Goal: Register for event/course

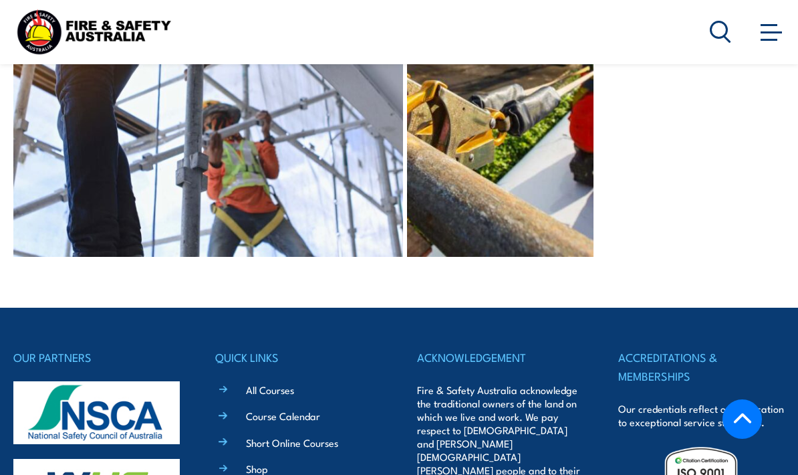
scroll to position [3016, 0]
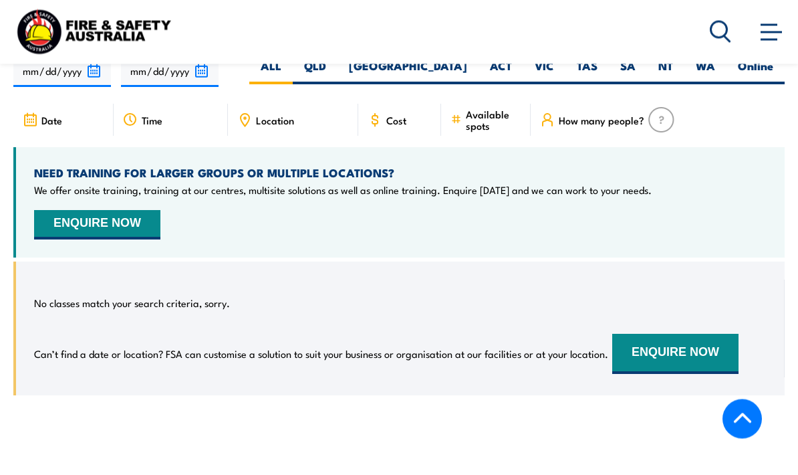
scroll to position [1972, 0]
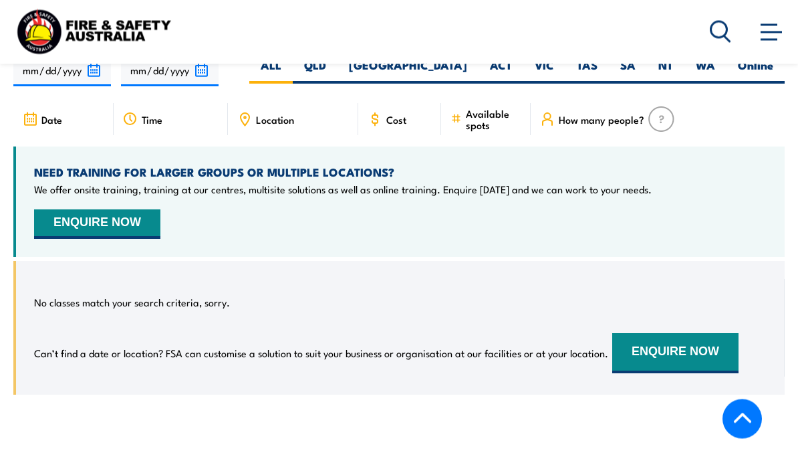
click at [398, 118] on span "Cost" at bounding box center [396, 119] width 20 height 11
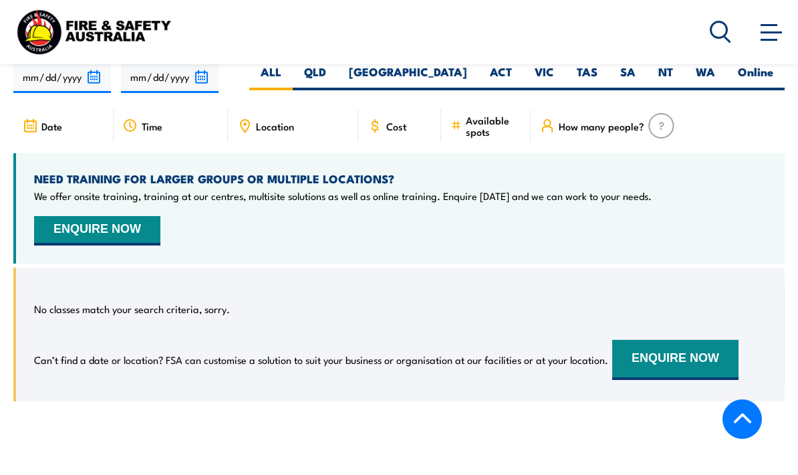
scroll to position [1899, 0]
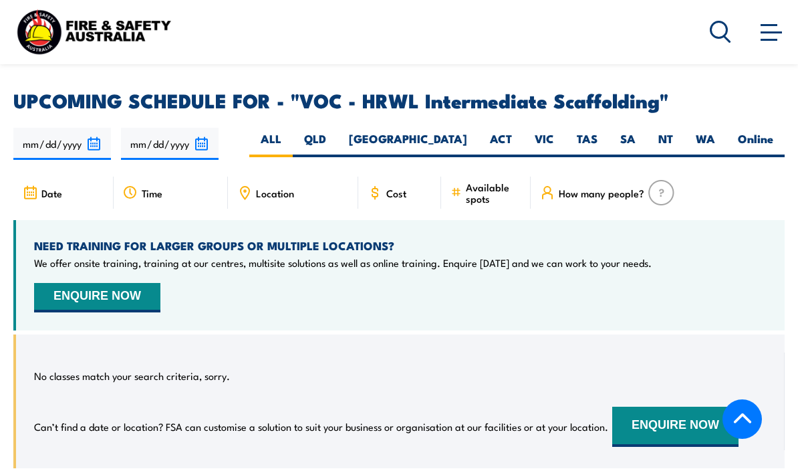
click at [392, 177] on div "Cost" at bounding box center [399, 193] width 83 height 32
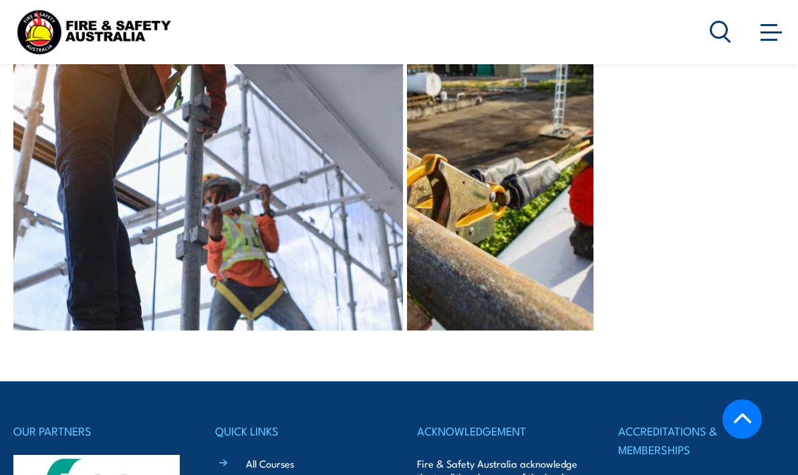
scroll to position [2948, 0]
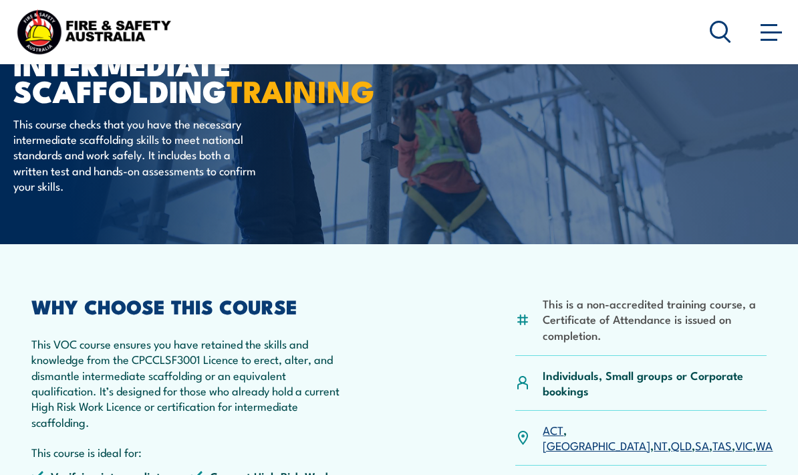
scroll to position [89, 0]
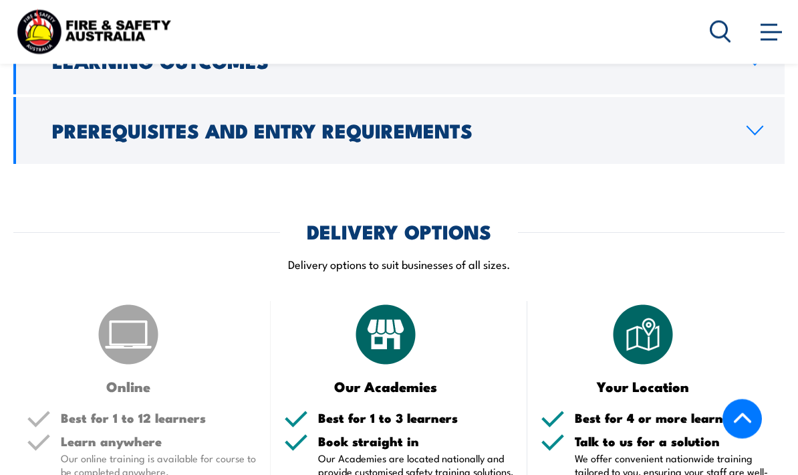
scroll to position [1690, 0]
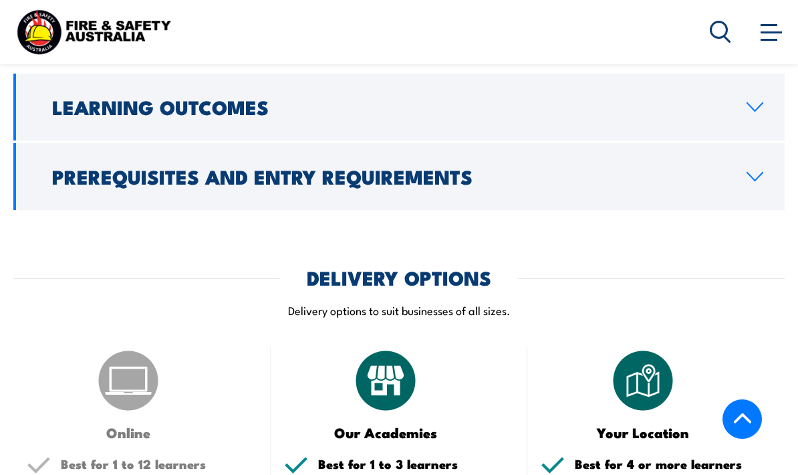
click at [754, 160] on link "Prerequisites and Entry Requirements" at bounding box center [399, 176] width 772 height 67
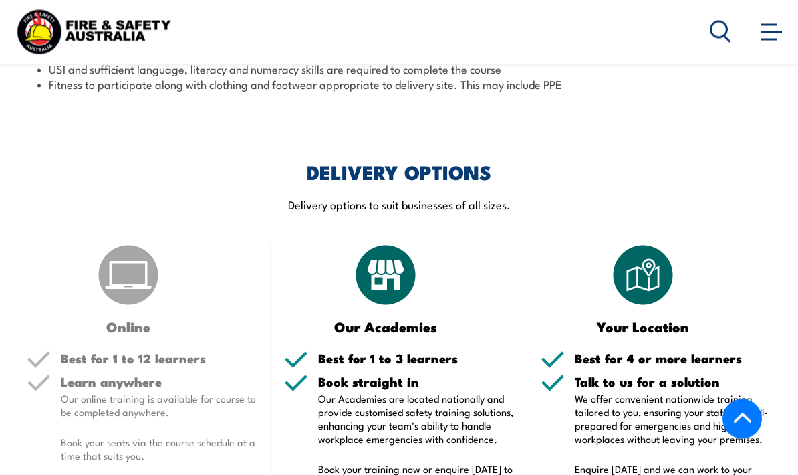
scroll to position [1819, 0]
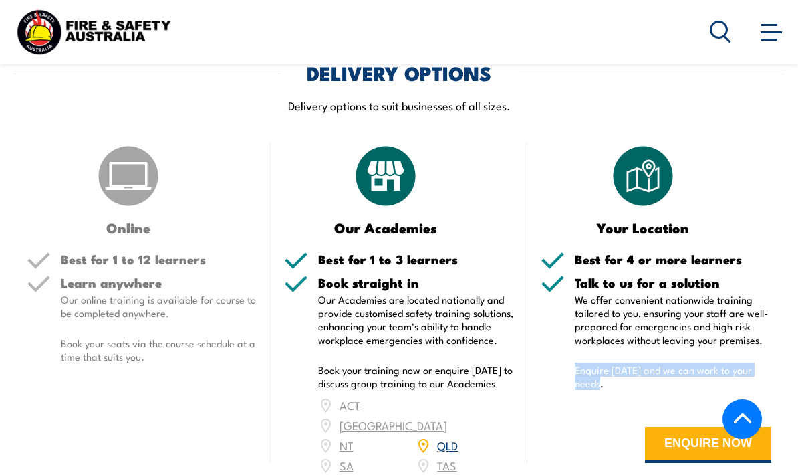
click at [607, 423] on form "ENQUIRE NOW" at bounding box center [656, 445] width 231 height 76
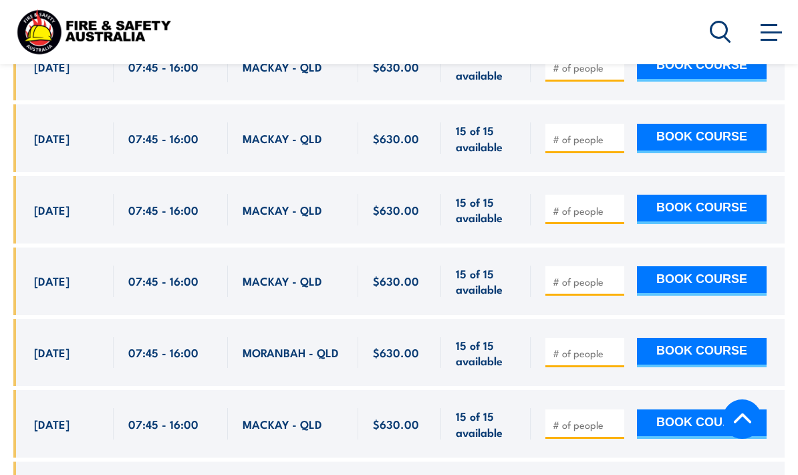
scroll to position [2909, 0]
